Goal: Task Accomplishment & Management: Manage account settings

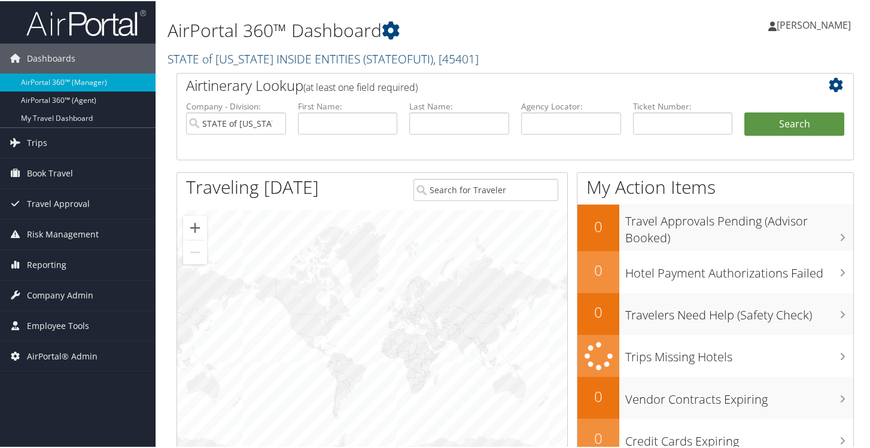
click at [433, 56] on span ", [ 45401 ]" at bounding box center [455, 58] width 45 height 16
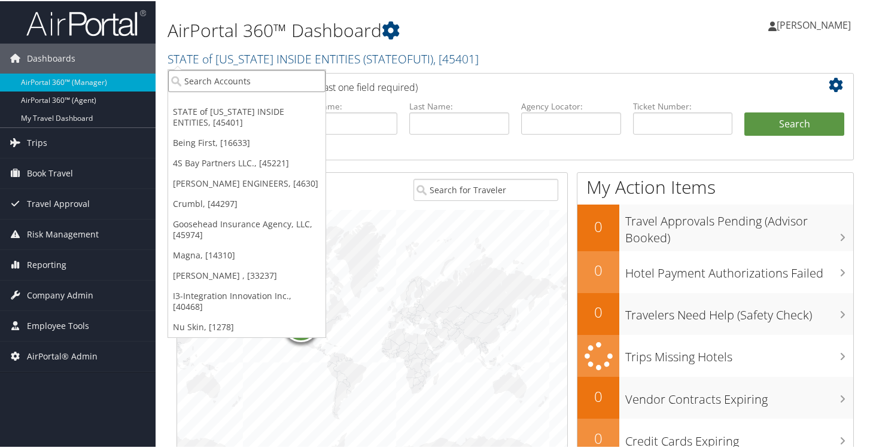
click at [255, 89] on input "search" at bounding box center [246, 80] width 157 height 22
type input "Sorenson"
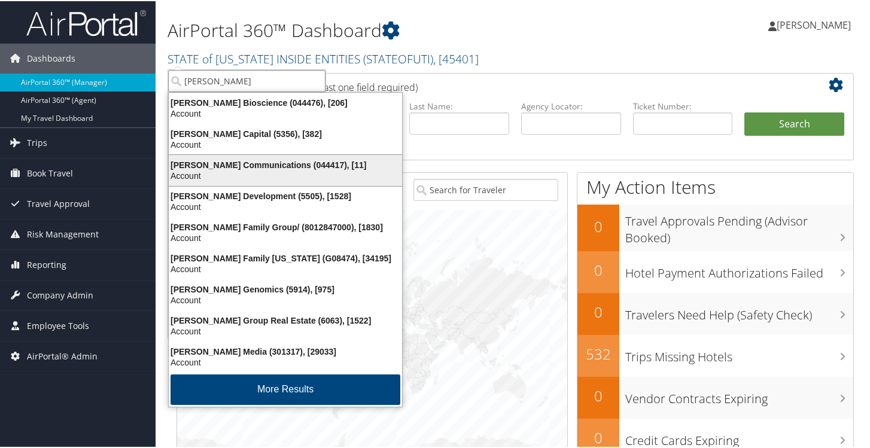
click at [200, 175] on div "Account" at bounding box center [286, 174] width 248 height 11
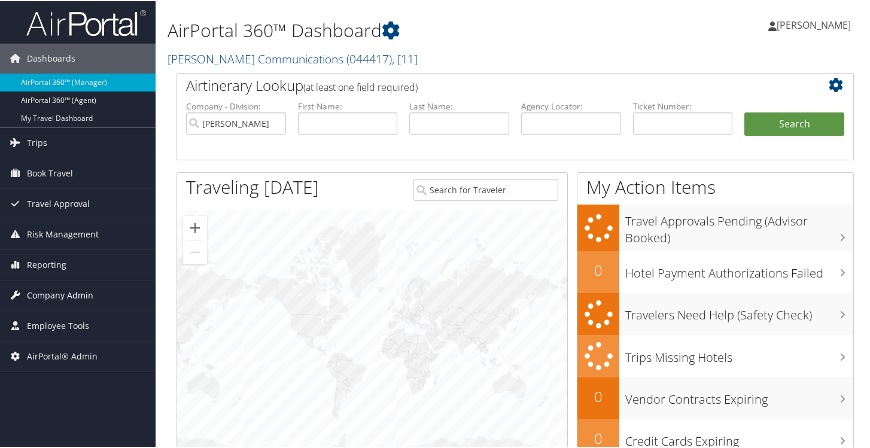
click at [68, 290] on span "Company Admin" at bounding box center [60, 294] width 66 height 30
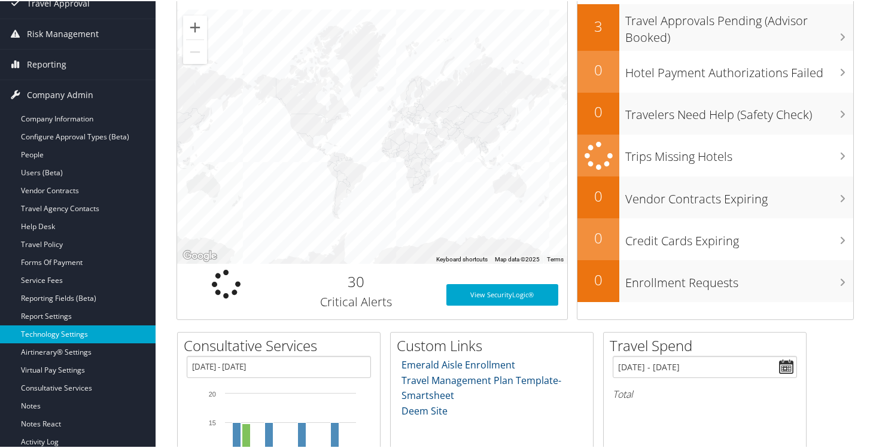
scroll to position [200, 0]
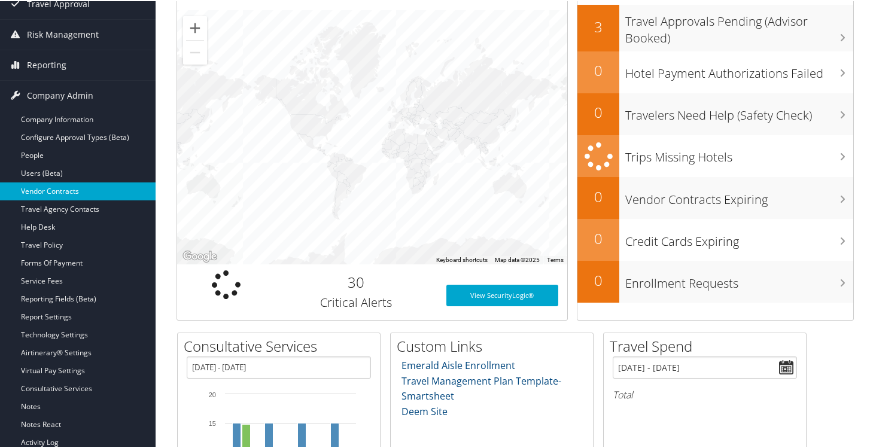
click at [71, 191] on link "Vendor Contracts" at bounding box center [78, 190] width 156 height 18
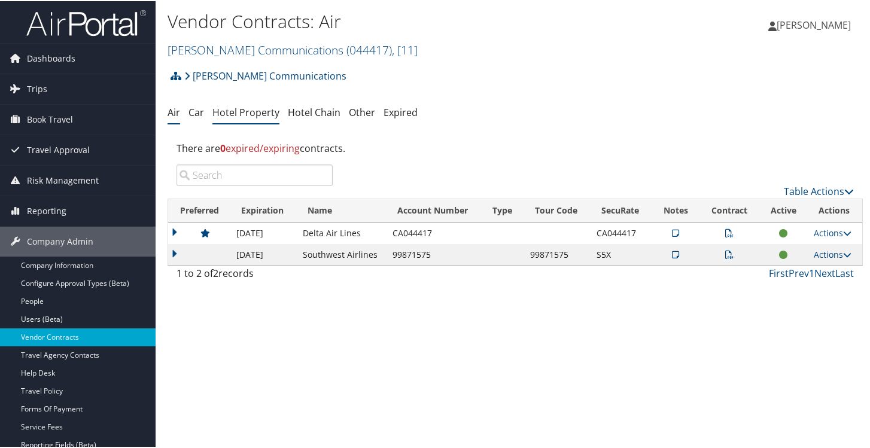
click at [258, 116] on link "Hotel Property" at bounding box center [245, 111] width 67 height 13
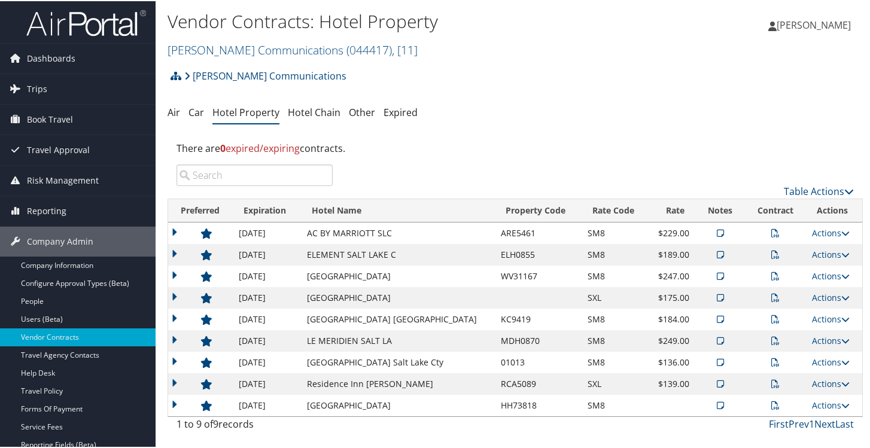
click at [428, 156] on div "There are 0 expired/expiring contracts." at bounding box center [514, 147] width 695 height 32
click at [771, 231] on icon at bounding box center [775, 232] width 8 height 8
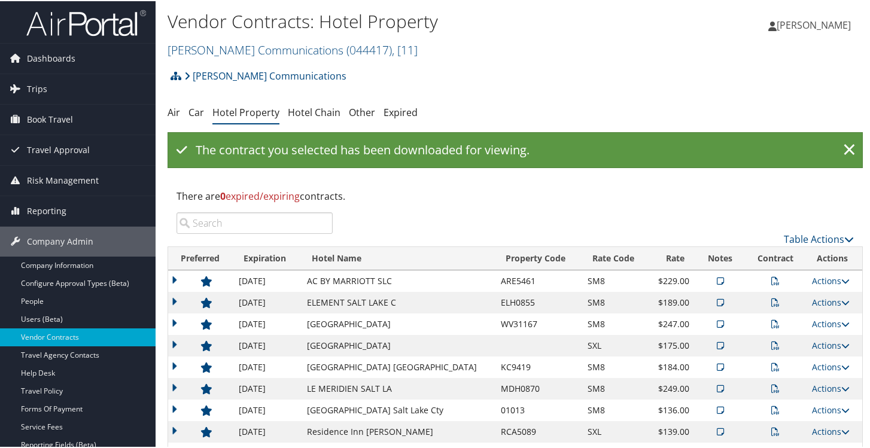
click at [771, 300] on icon at bounding box center [775, 301] width 8 height 8
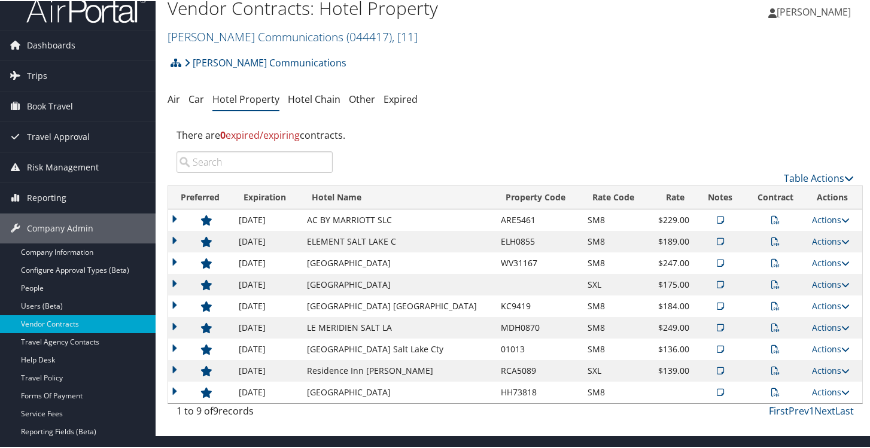
scroll to position [5, 0]
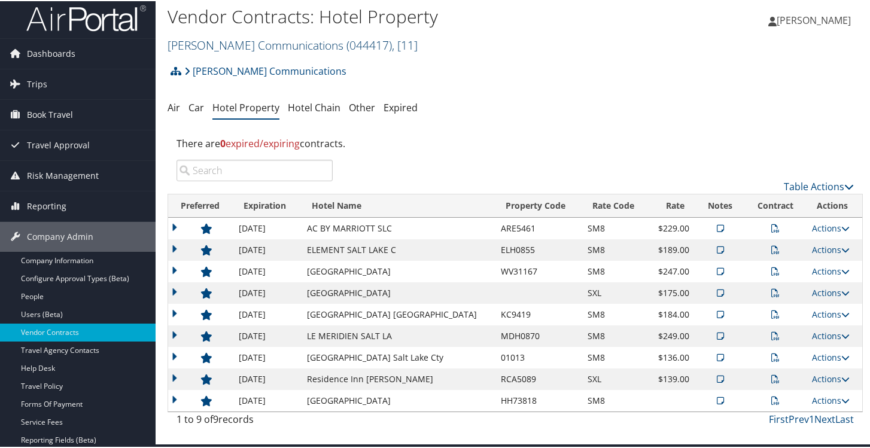
click at [346, 44] on span "( 044417 )" at bounding box center [368, 44] width 45 height 16
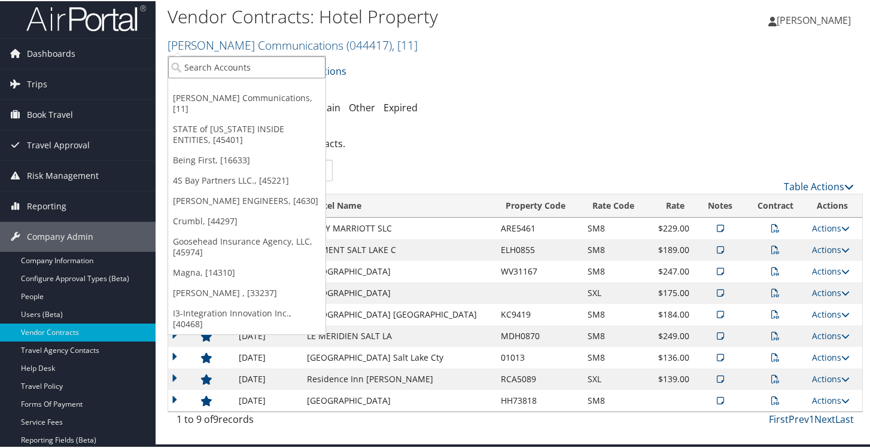
click at [260, 63] on input "search" at bounding box center [246, 66] width 157 height 22
type input "Crumbl"
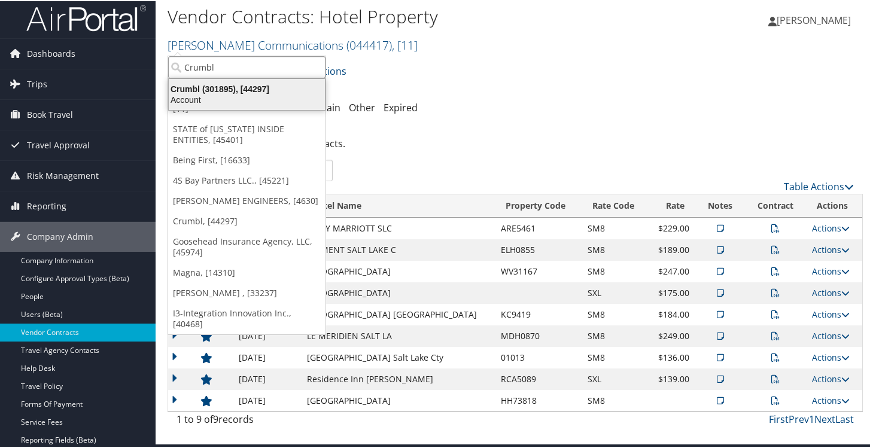
click at [206, 90] on div "Crumbl (301895), [44297]" at bounding box center [247, 88] width 170 height 11
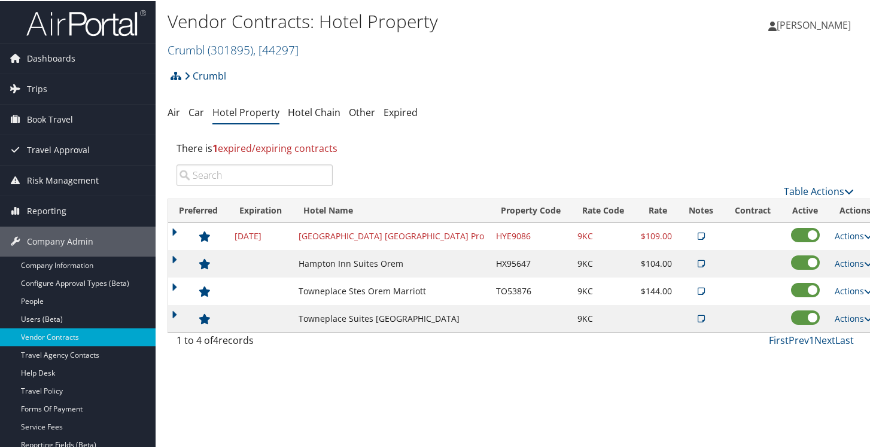
click at [173, 259] on td at bounding box center [198, 263] width 60 height 28
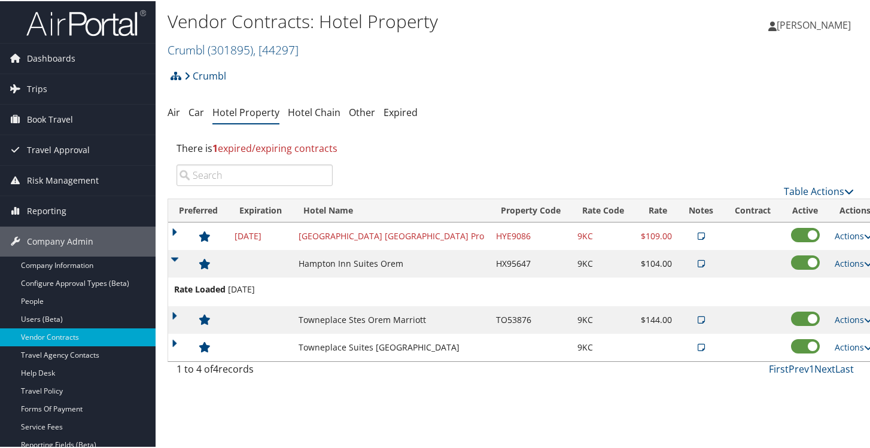
click at [172, 258] on td at bounding box center [198, 263] width 60 height 28
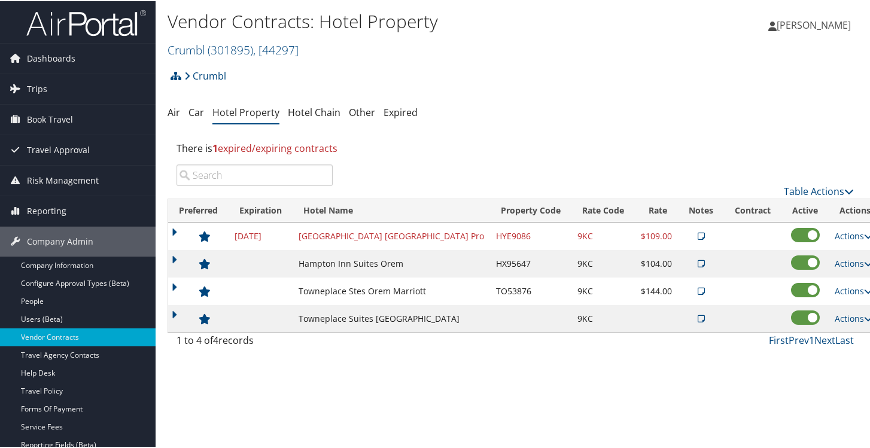
click at [172, 282] on td at bounding box center [198, 290] width 60 height 28
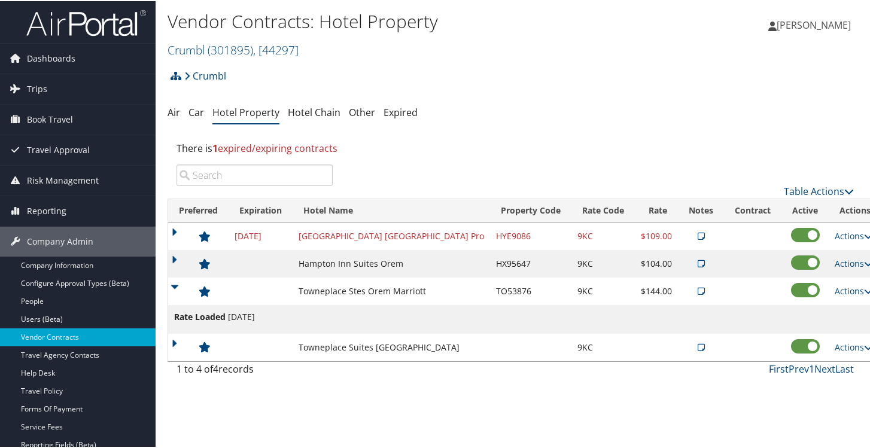
click at [175, 339] on td at bounding box center [198, 347] width 60 height 28
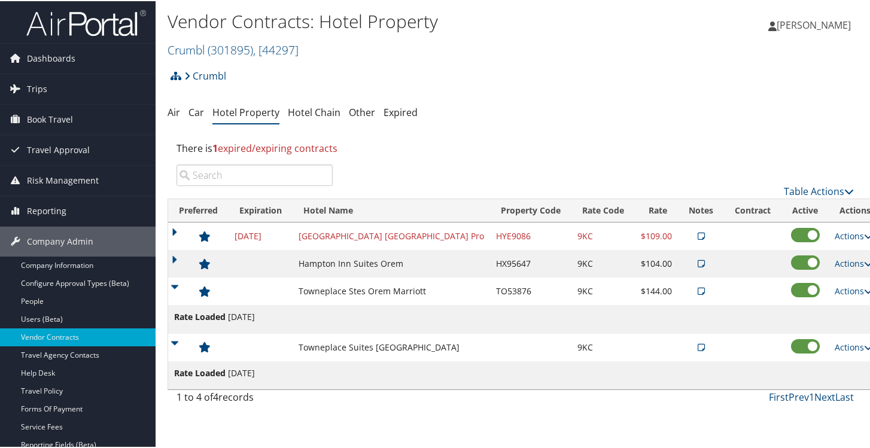
click at [724, 259] on td at bounding box center [752, 263] width 57 height 28
click at [724, 284] on td at bounding box center [752, 290] width 57 height 28
click at [724, 339] on td at bounding box center [752, 347] width 57 height 28
click at [175, 286] on td at bounding box center [198, 290] width 60 height 28
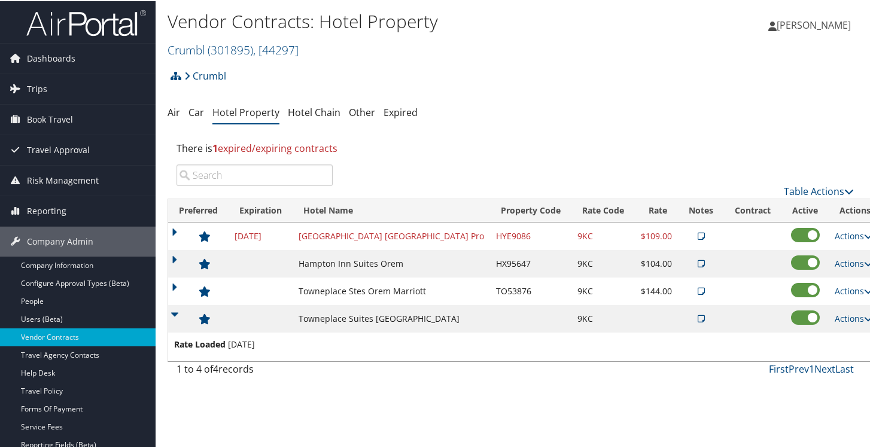
click at [173, 315] on td at bounding box center [198, 318] width 60 height 28
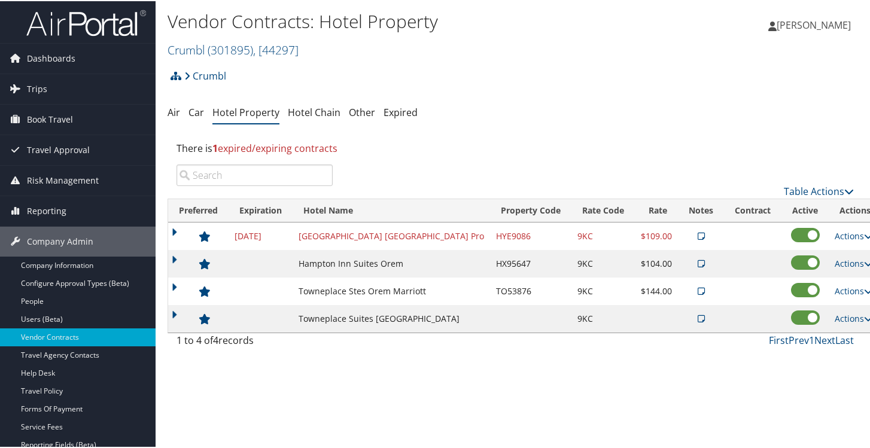
click at [697, 233] on icon at bounding box center [700, 235] width 7 height 8
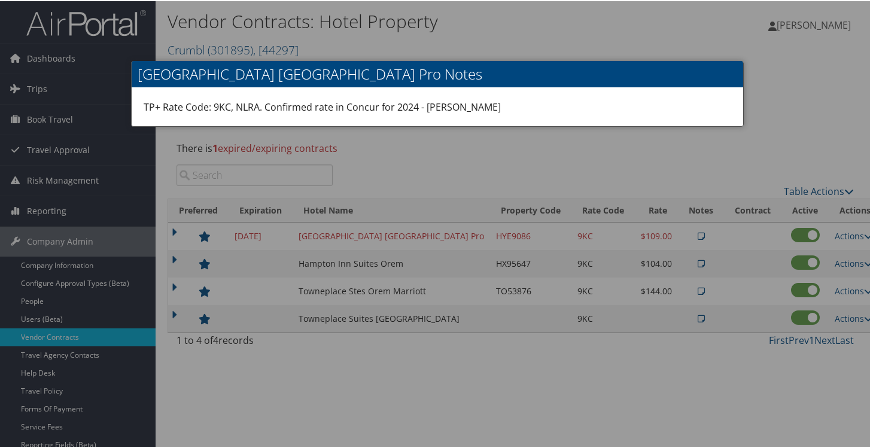
click at [477, 147] on div at bounding box center [437, 224] width 875 height 448
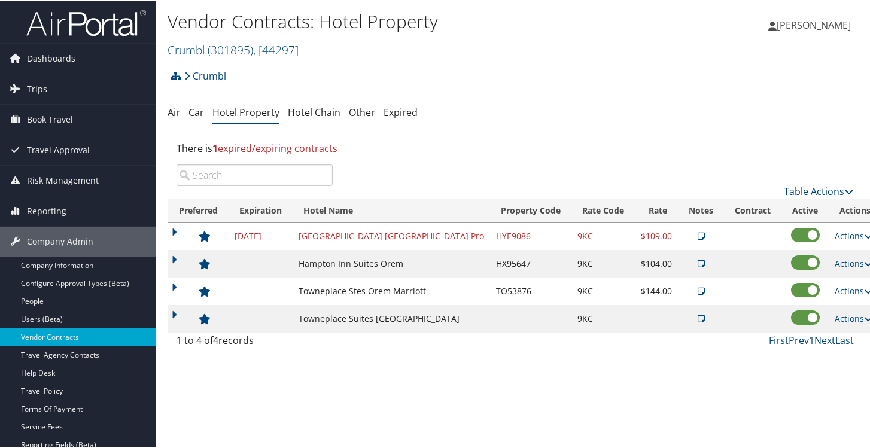
click at [697, 263] on icon at bounding box center [700, 262] width 7 height 8
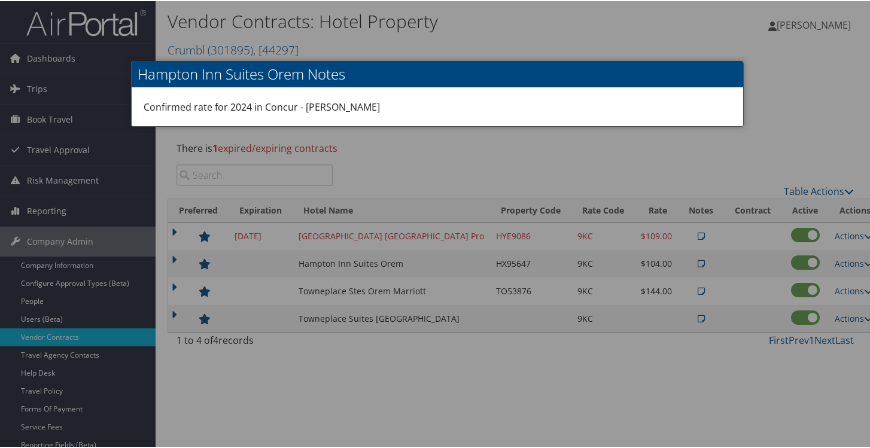
click at [501, 164] on div at bounding box center [437, 224] width 875 height 448
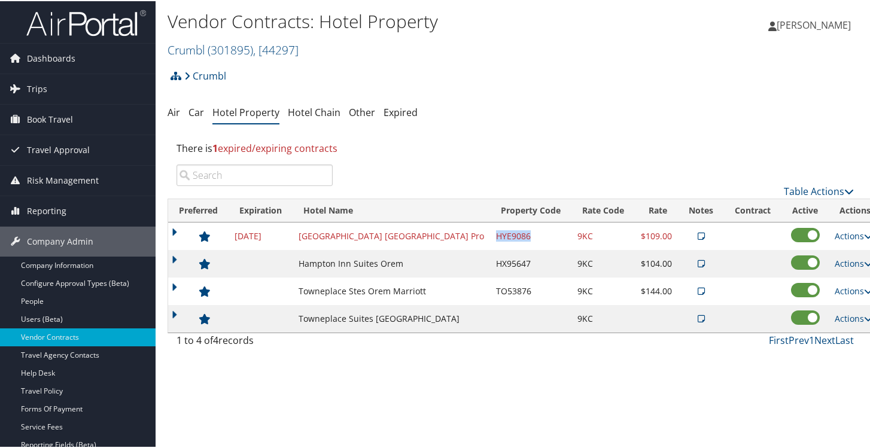
drag, startPoint x: 486, startPoint y: 233, endPoint x: 450, endPoint y: 234, distance: 35.3
click at [490, 234] on td "HYE9086" at bounding box center [530, 235] width 81 height 28
click at [192, 110] on link "Car" at bounding box center [196, 111] width 16 height 13
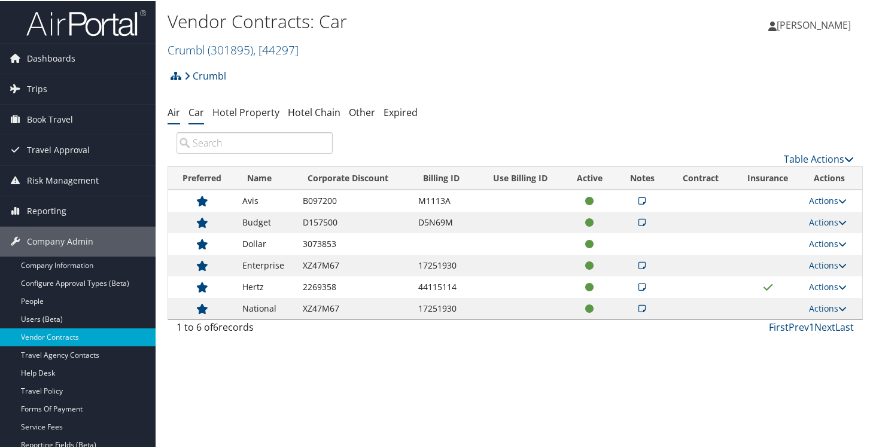
click at [173, 111] on link "Air" at bounding box center [173, 111] width 13 height 13
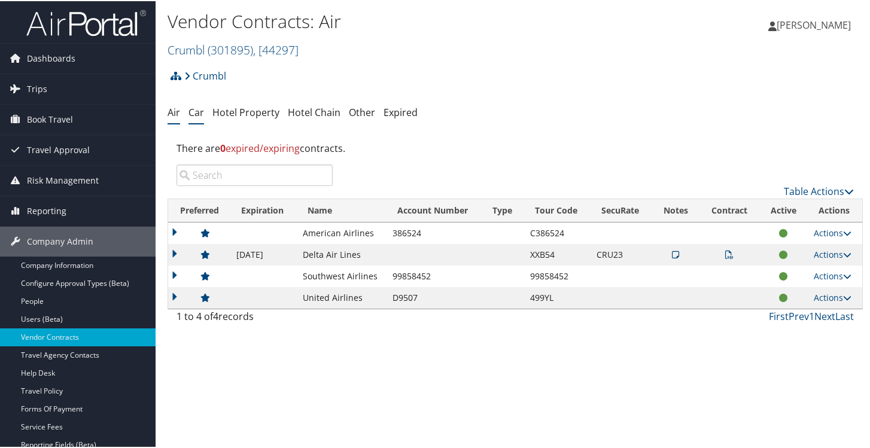
click at [200, 109] on link "Car" at bounding box center [196, 111] width 16 height 13
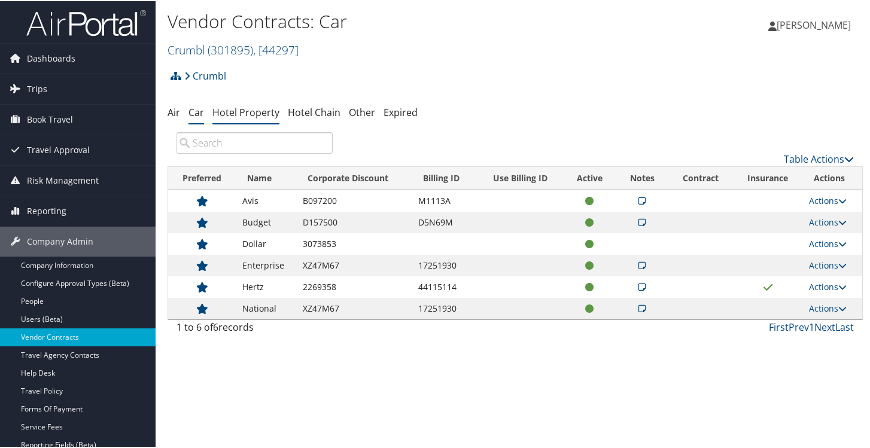
click at [237, 112] on link "Hotel Property" at bounding box center [245, 111] width 67 height 13
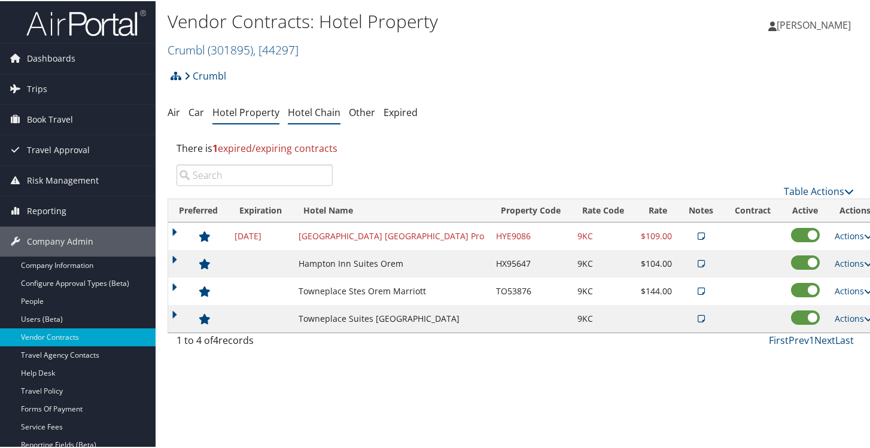
click at [331, 113] on link "Hotel Chain" at bounding box center [314, 111] width 53 height 13
